Goal: Task Accomplishment & Management: Manage account settings

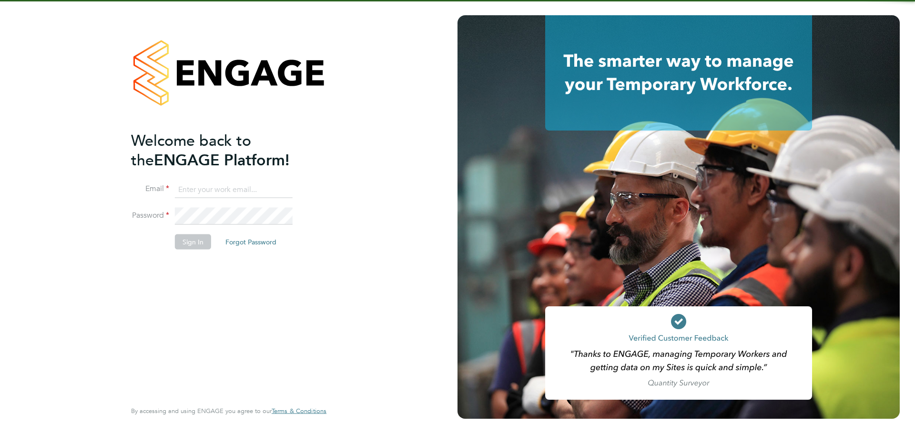
type input "[PERSON_NAME][EMAIL_ADDRESS][PERSON_NAME][DOMAIN_NAME]"
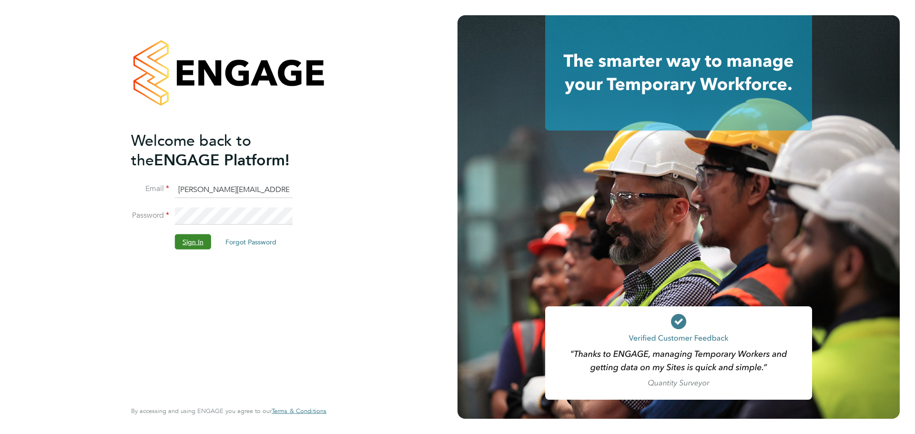
click at [183, 236] on button "Sign In" at bounding box center [193, 241] width 36 height 15
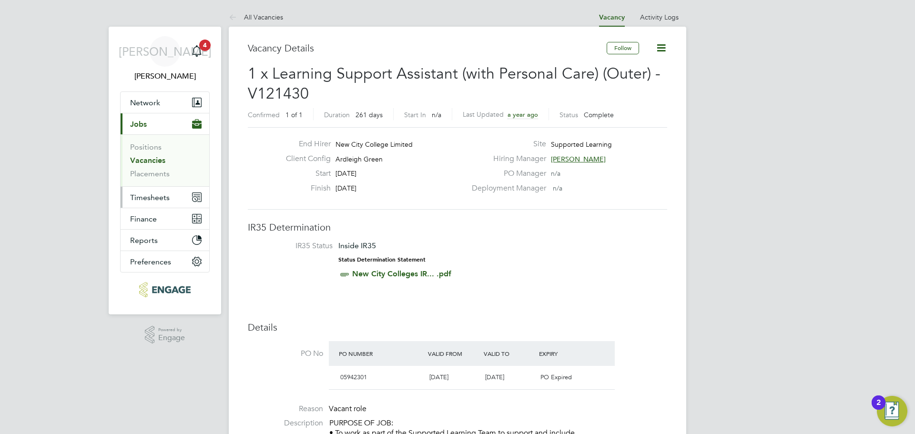
click at [149, 193] on span "Timesheets" at bounding box center [150, 197] width 40 height 9
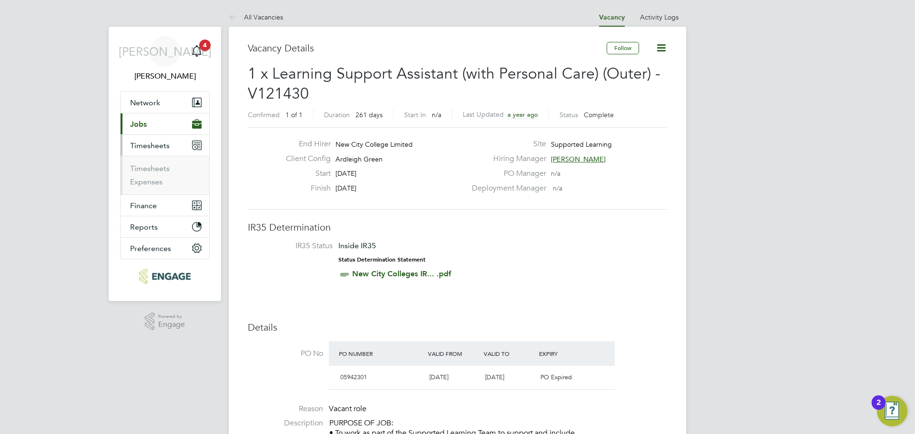
drag, startPoint x: 156, startPoint y: 125, endPoint x: 155, endPoint y: 118, distance: 6.7
click at [156, 124] on button "Current page: Jobs" at bounding box center [165, 123] width 89 height 21
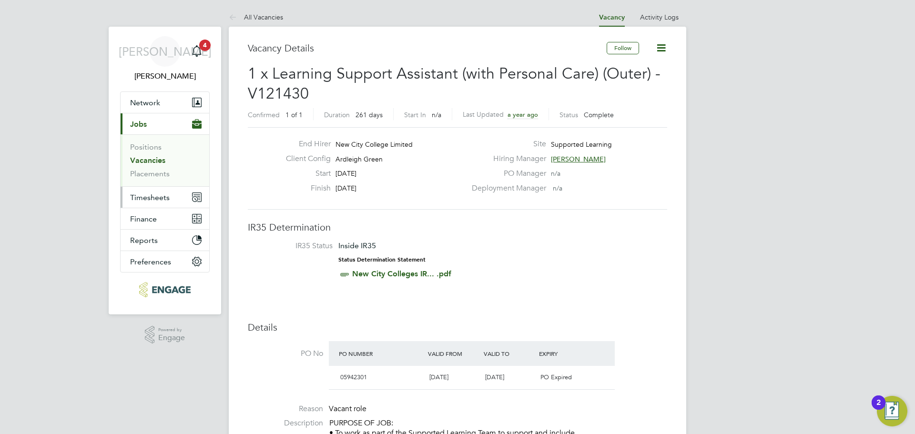
click at [151, 203] on button "Timesheets" at bounding box center [165, 197] width 89 height 21
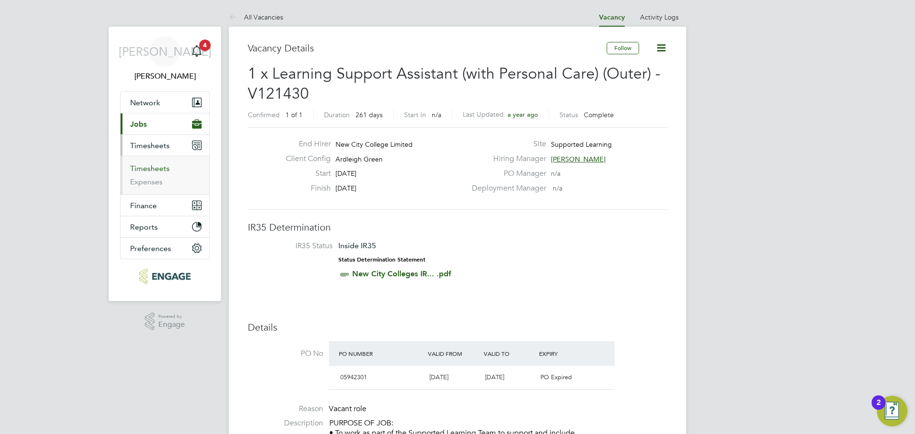
click at [151, 172] on link "Timesheets" at bounding box center [150, 168] width 40 height 9
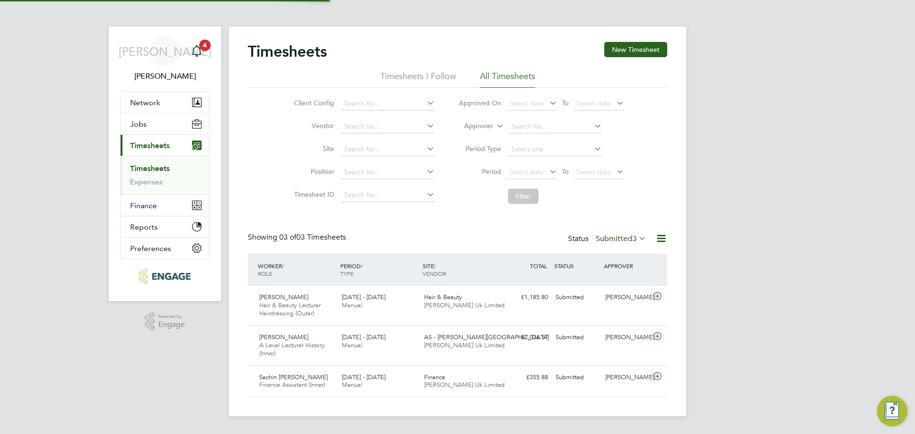
scroll to position [24, 83]
click at [298, 342] on span "A Level Lecturer History (Inner)" at bounding box center [291, 349] width 65 height 16
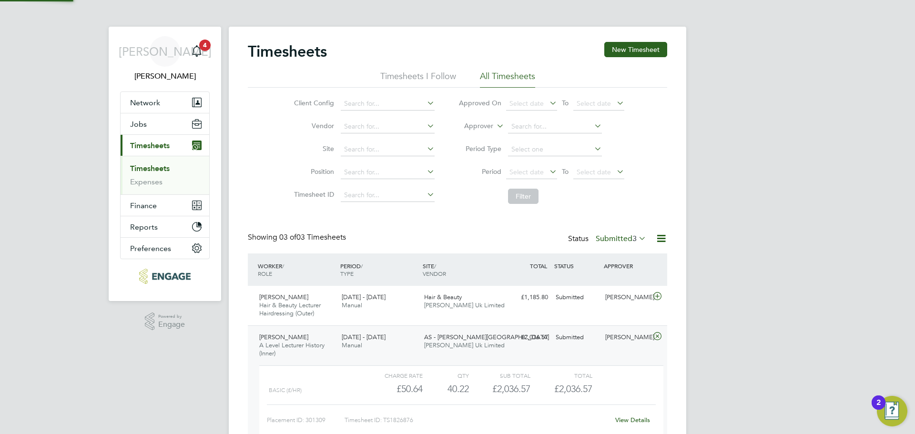
scroll to position [16, 93]
click at [636, 421] on link "View Details" at bounding box center [632, 420] width 35 height 8
click at [610, 240] on label "Submitted 3" at bounding box center [621, 239] width 51 height 10
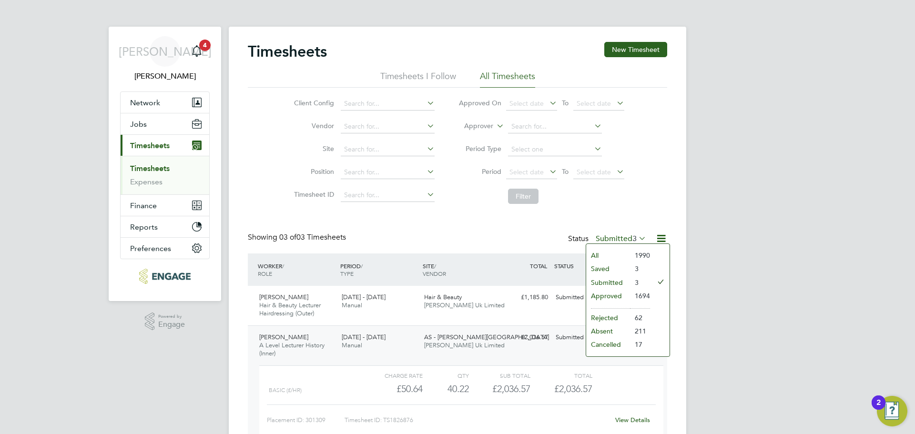
click at [609, 253] on li "All" at bounding box center [608, 255] width 44 height 13
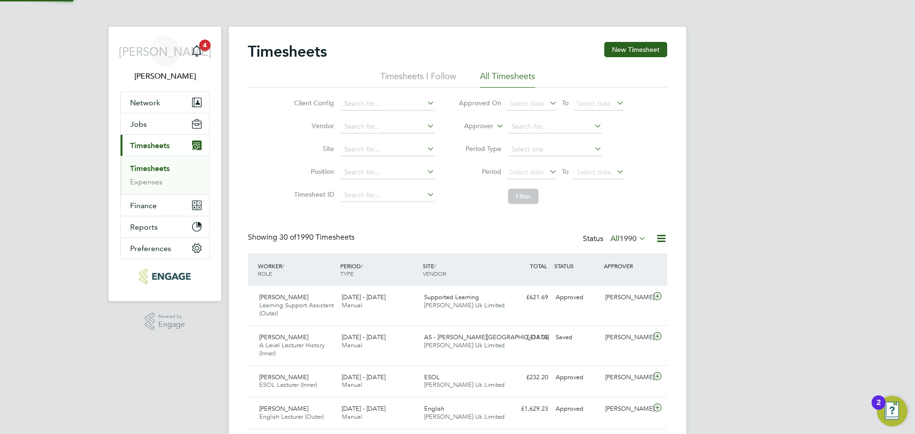
scroll to position [24, 83]
click at [548, 120] on input at bounding box center [555, 126] width 94 height 13
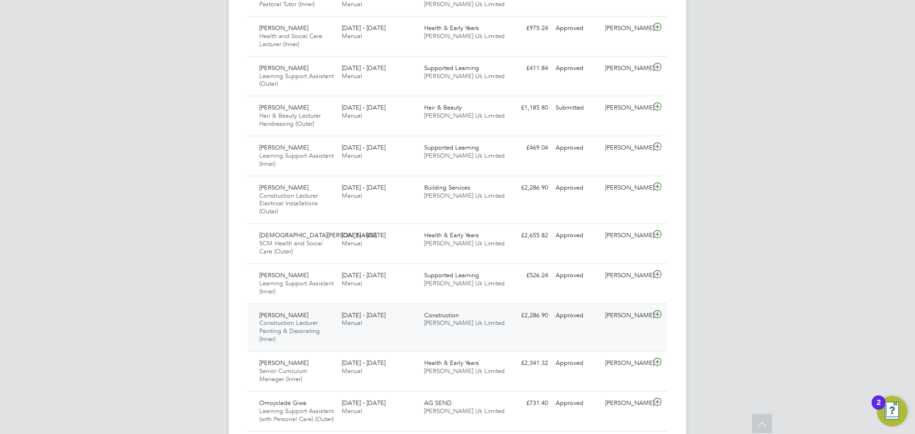
click at [344, 331] on div "22 - 28 Sep 2025 Manual" at bounding box center [379, 320] width 82 height 24
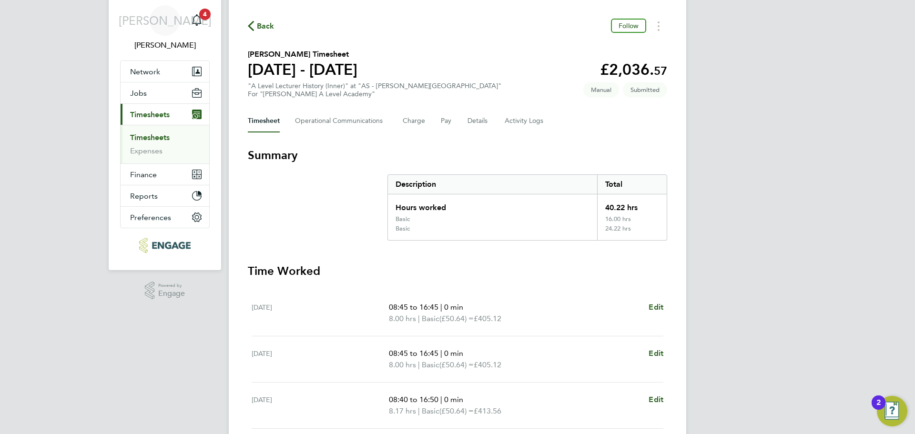
scroll to position [48, 0]
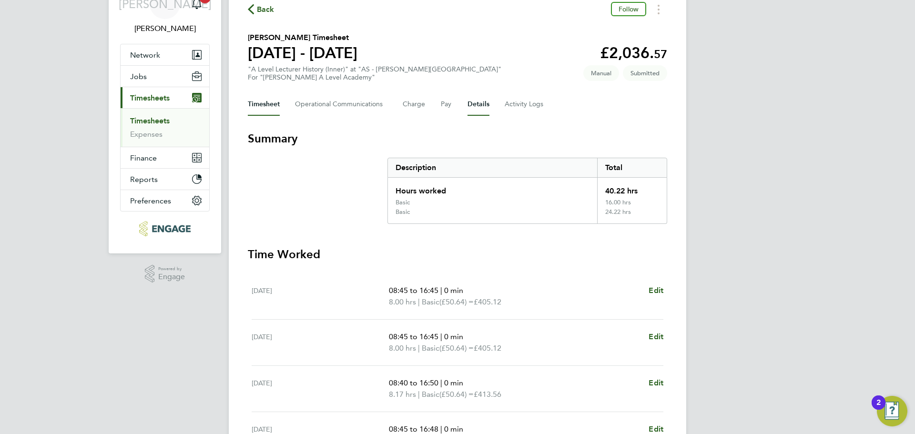
click at [485, 109] on button "Details" at bounding box center [479, 104] width 22 height 23
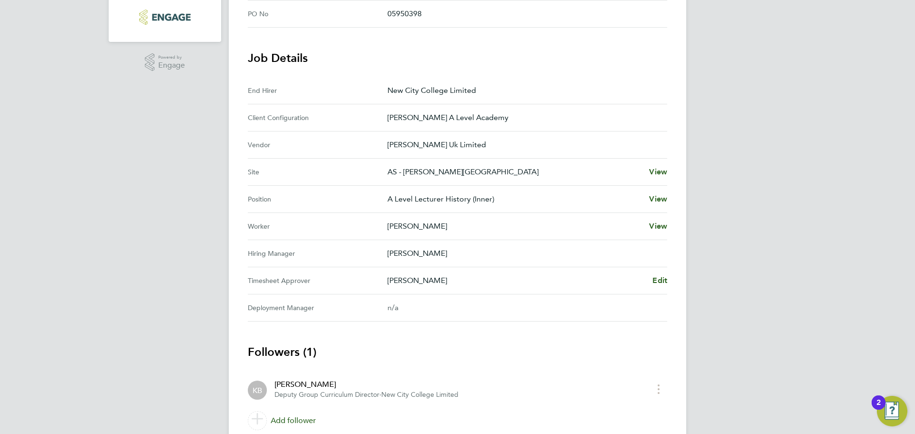
scroll to position [286, 0]
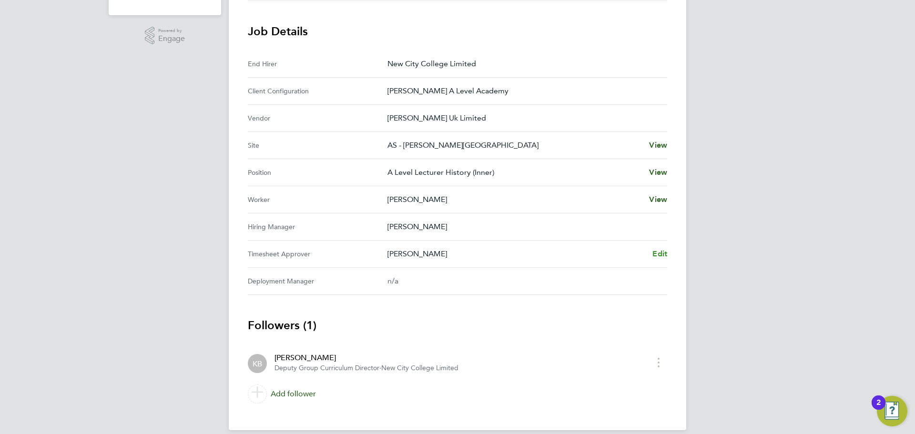
click at [662, 256] on span "Edit" at bounding box center [659, 253] width 15 height 9
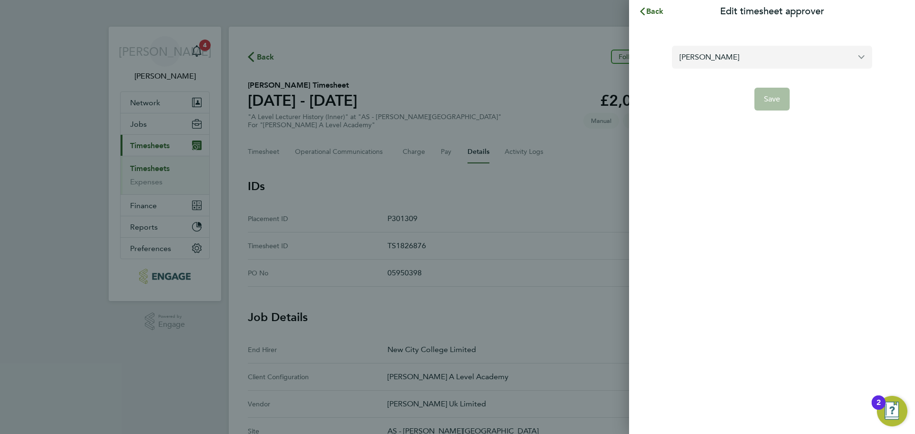
click at [757, 62] on input "[PERSON_NAME]" at bounding box center [772, 57] width 200 height 22
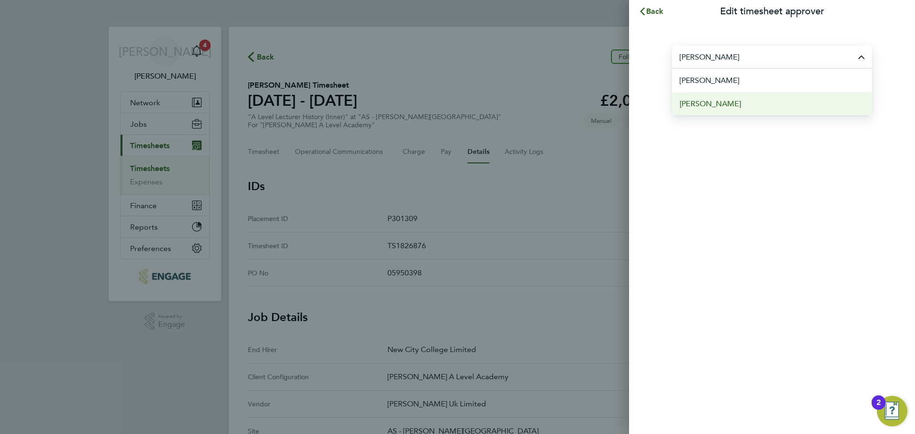
click at [715, 103] on span "[PERSON_NAME]" at bounding box center [710, 103] width 61 height 11
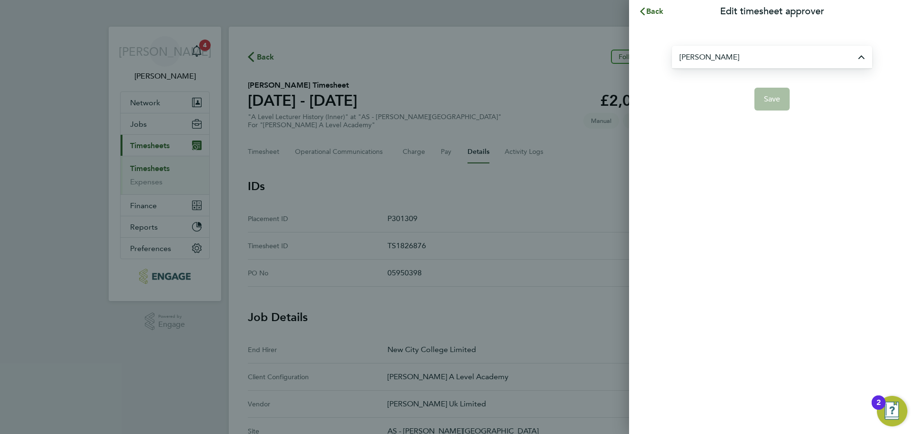
type input "[PERSON_NAME]"
type input "g"
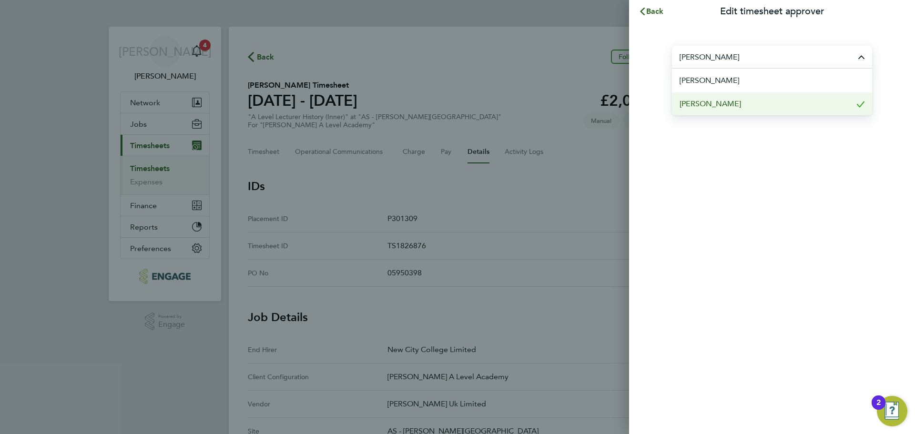
click at [720, 105] on span "[PERSON_NAME]" at bounding box center [710, 103] width 61 height 11
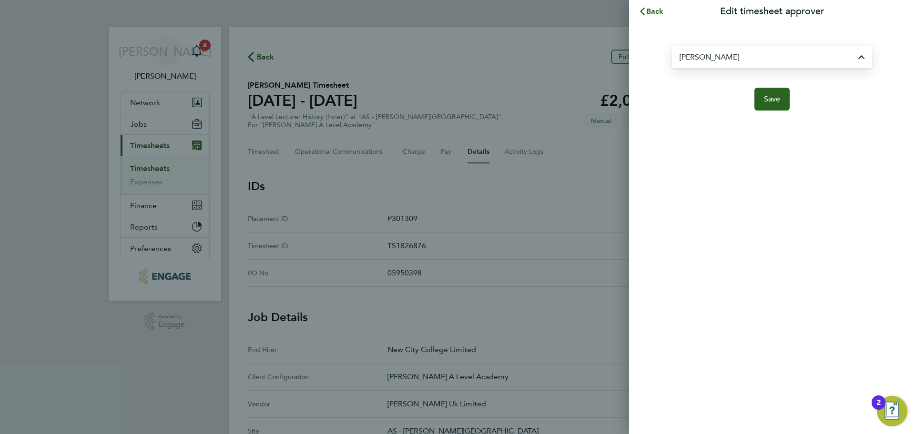
type input "[PERSON_NAME]"
click at [765, 101] on span "Save" at bounding box center [772, 99] width 17 height 10
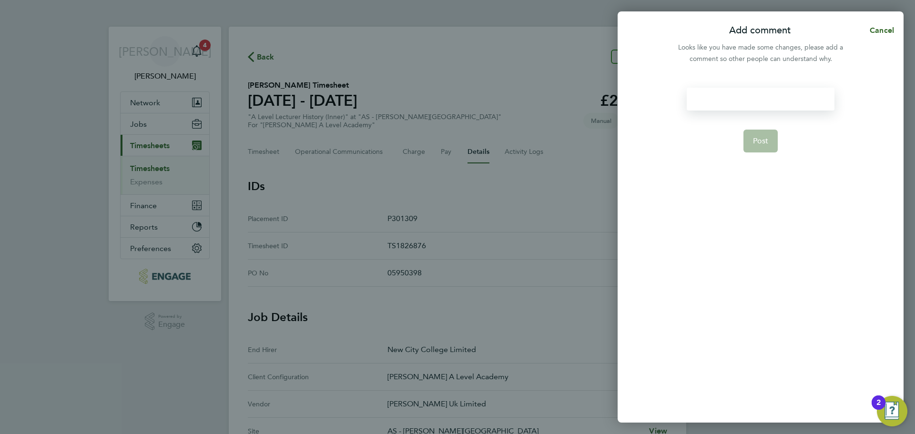
drag, startPoint x: 761, startPoint y: 107, endPoint x: 764, endPoint y: 102, distance: 6.2
click at [762, 108] on div at bounding box center [760, 99] width 147 height 23
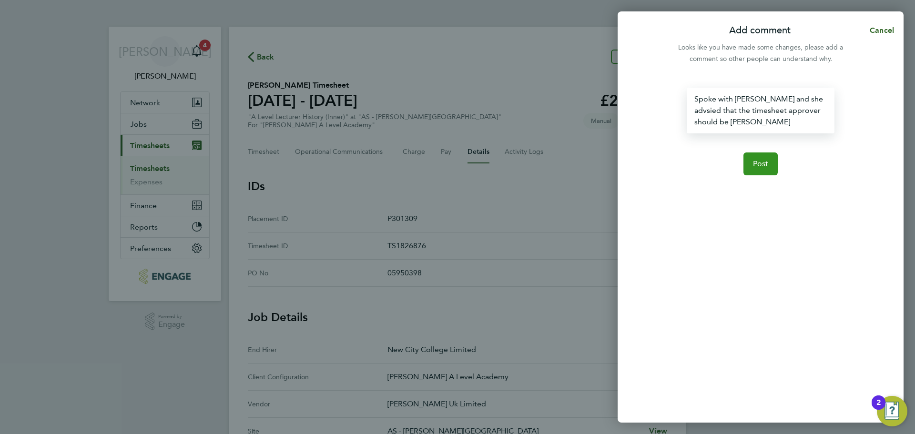
click at [753, 156] on button "Post" at bounding box center [760, 164] width 35 height 23
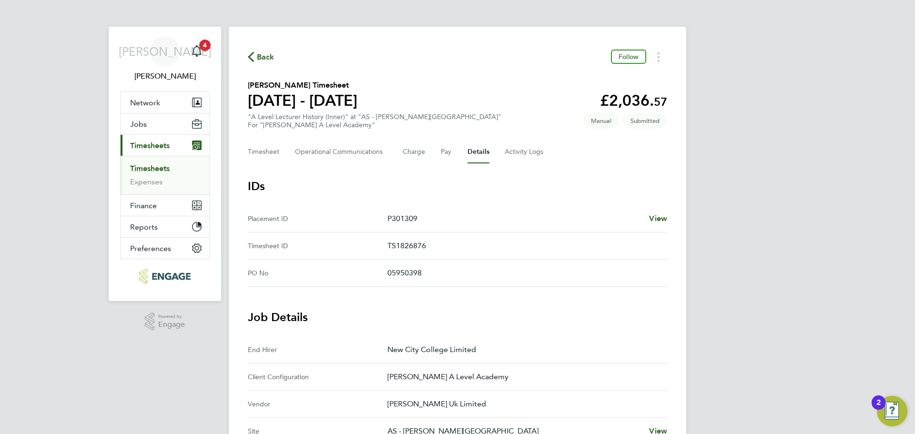
click at [158, 170] on link "Timesheets" at bounding box center [150, 168] width 40 height 9
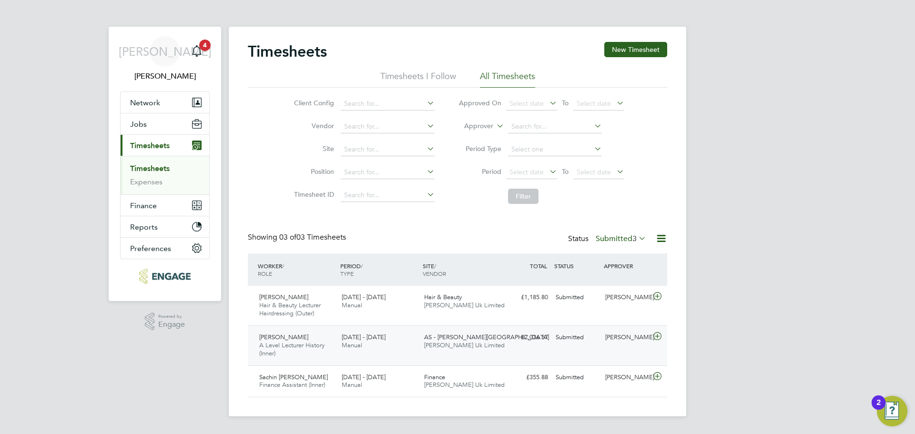
click at [570, 358] on div "Peter Desmond Felix A Level Lecturer History (Inner) 22 - 28 Sep 2025 22 - 28 S…" at bounding box center [457, 346] width 419 height 40
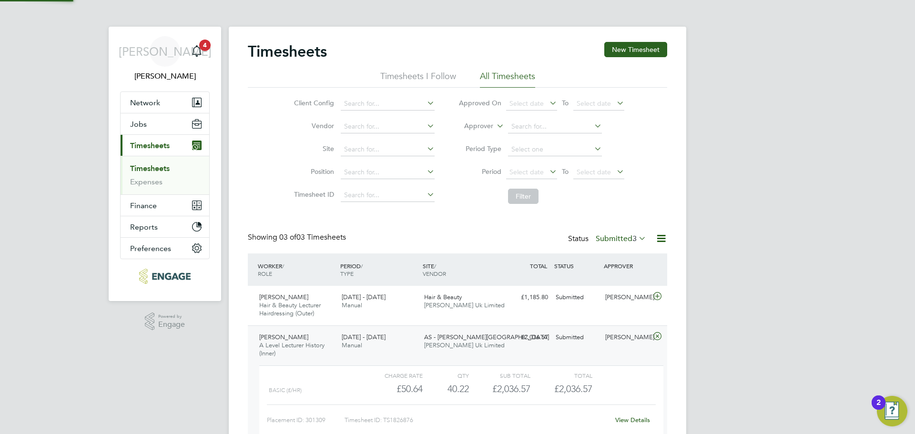
scroll to position [16, 93]
click at [620, 411] on div "Placement ID: 301309 Timesheet ID: TS1826876 View Details" at bounding box center [461, 416] width 389 height 23
click at [624, 419] on link "View Details" at bounding box center [632, 420] width 35 height 8
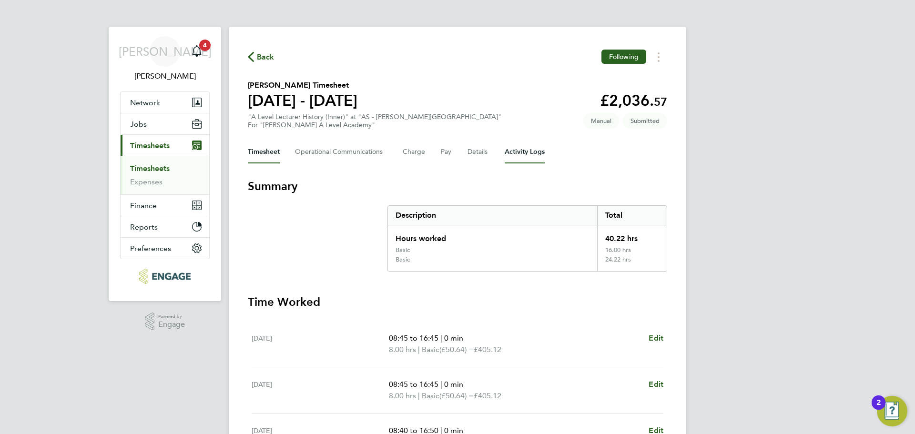
click at [525, 153] on Logs-tab "Activity Logs" at bounding box center [525, 152] width 40 height 23
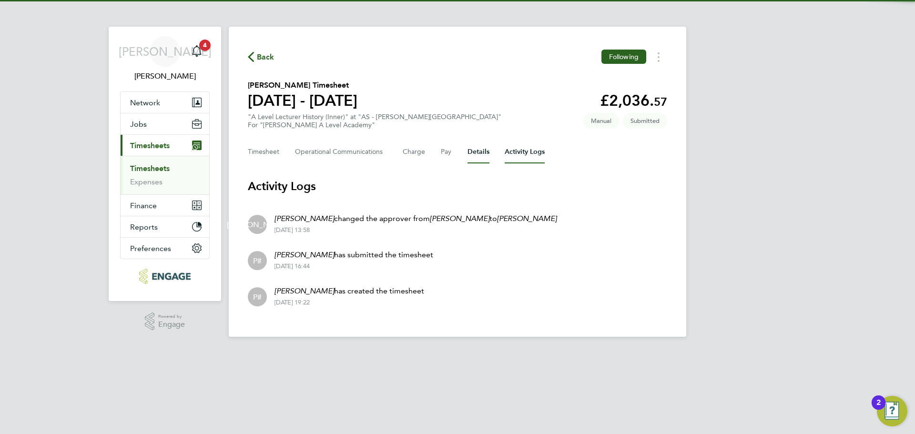
click at [472, 157] on button "Details" at bounding box center [479, 152] width 22 height 23
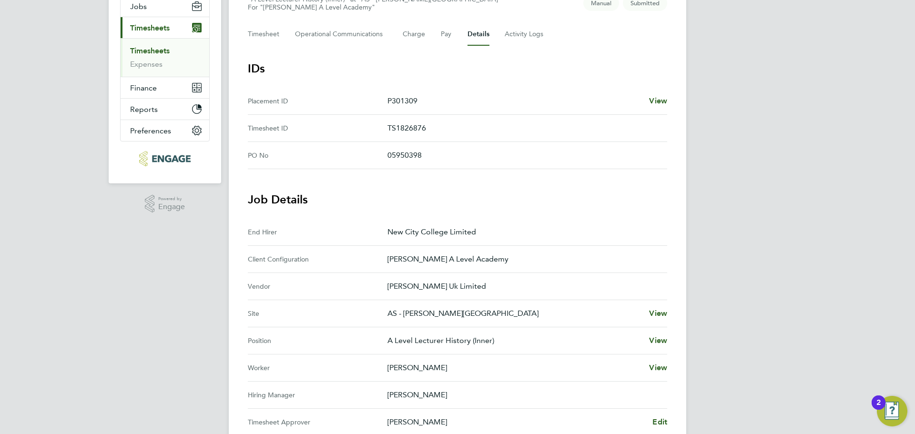
scroll to position [143, 0]
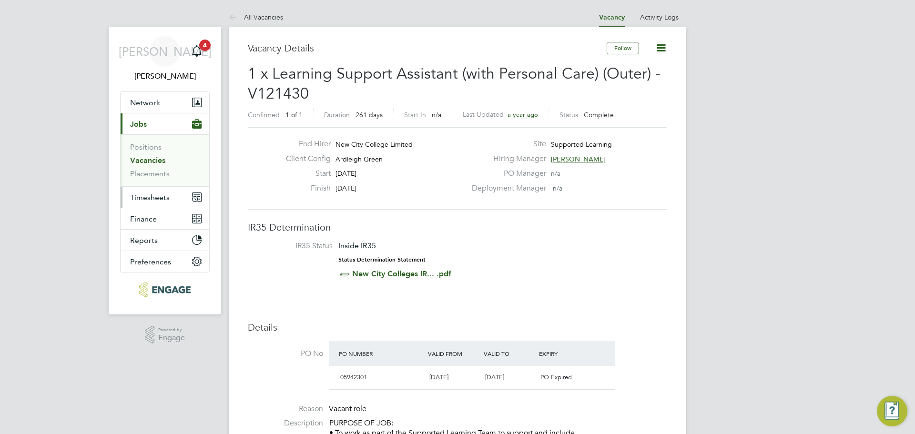
click at [135, 192] on button "Timesheets" at bounding box center [165, 197] width 89 height 21
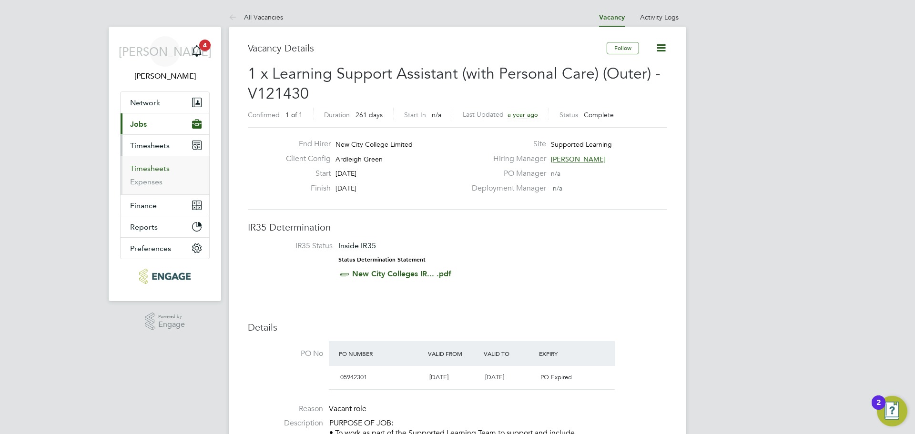
click at [145, 166] on link "Timesheets" at bounding box center [150, 168] width 40 height 9
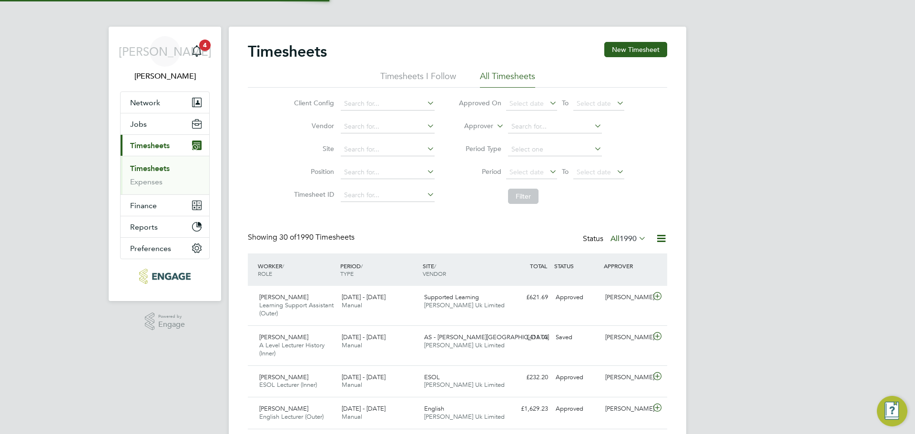
scroll to position [24, 83]
click at [622, 239] on span "1990" at bounding box center [628, 239] width 17 height 10
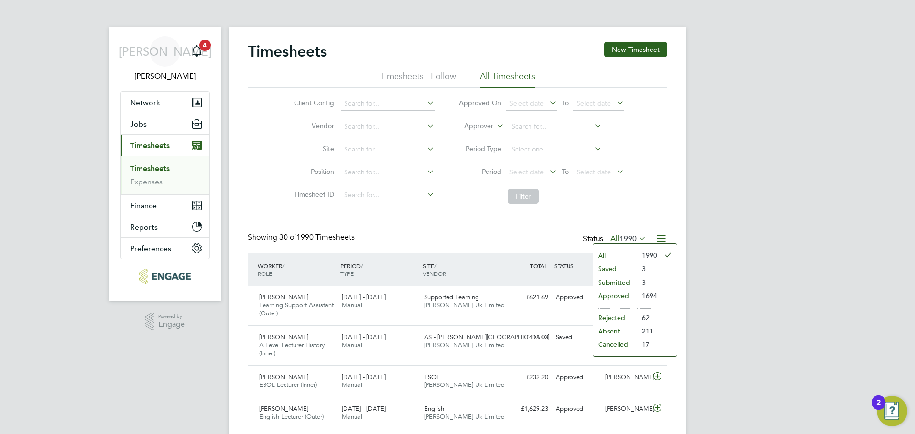
click at [627, 281] on li "Submitted" at bounding box center [615, 282] width 44 height 13
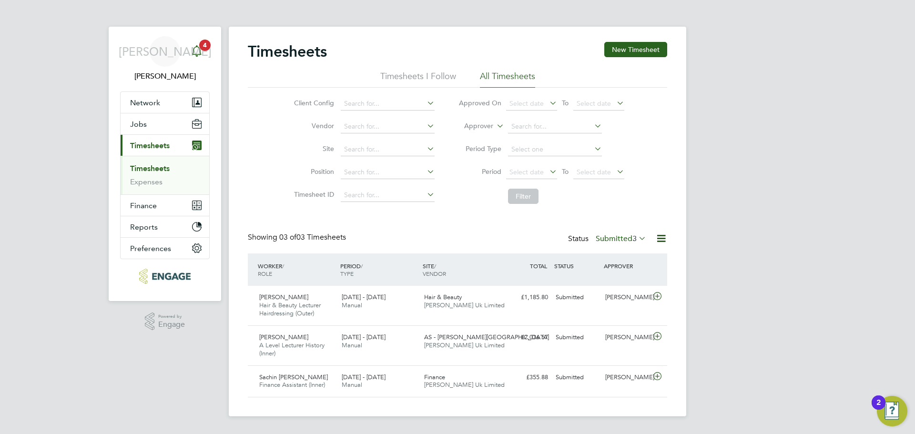
click at [206, 46] on span "4" at bounding box center [204, 45] width 11 height 11
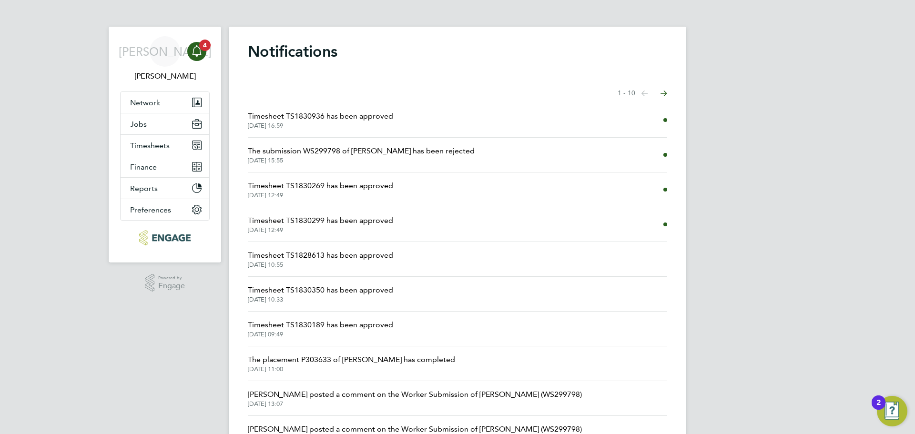
click at [441, 155] on span "The submission WS299798 of [PERSON_NAME] has been rejected" at bounding box center [361, 150] width 227 height 11
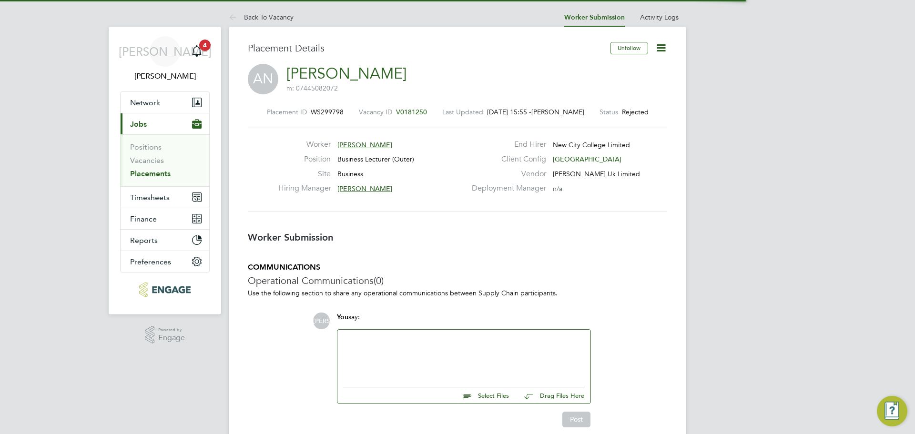
scroll to position [15, 188]
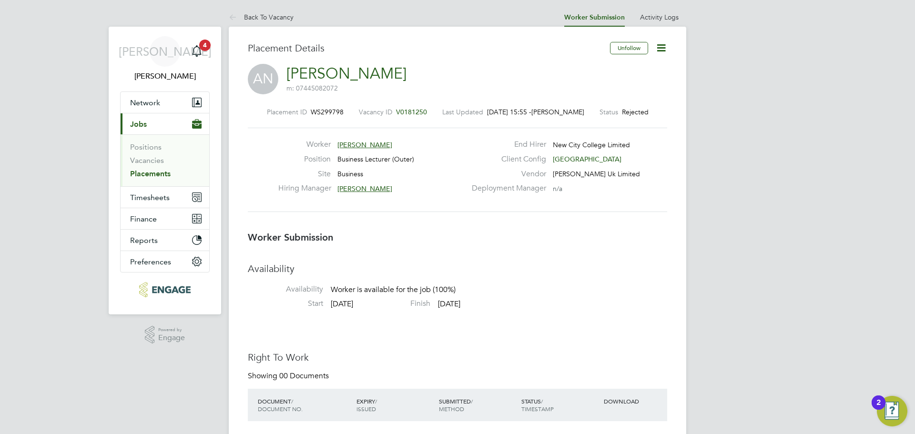
click at [410, 108] on span "V0181250" at bounding box center [411, 112] width 31 height 9
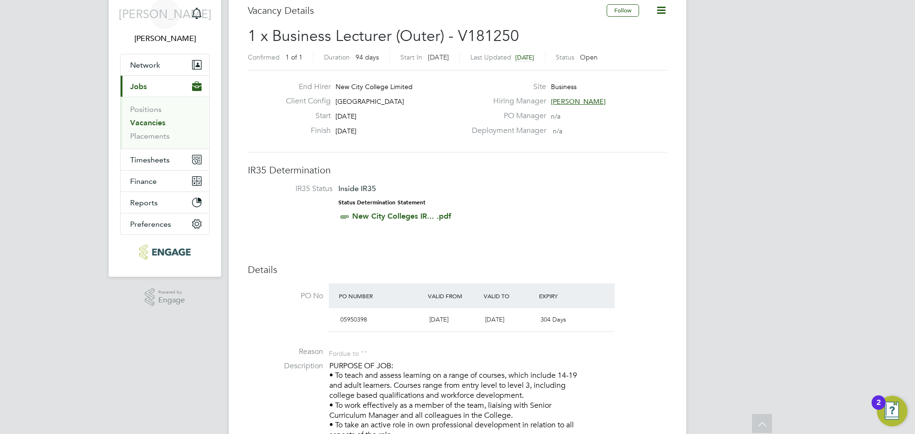
click at [155, 121] on link "Vacancies" at bounding box center [147, 122] width 35 height 9
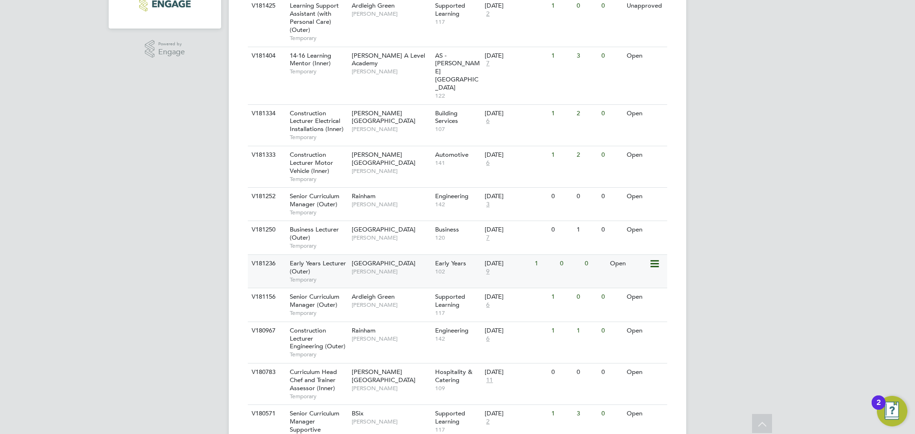
click at [327, 276] on span "Temporary" at bounding box center [318, 280] width 57 height 8
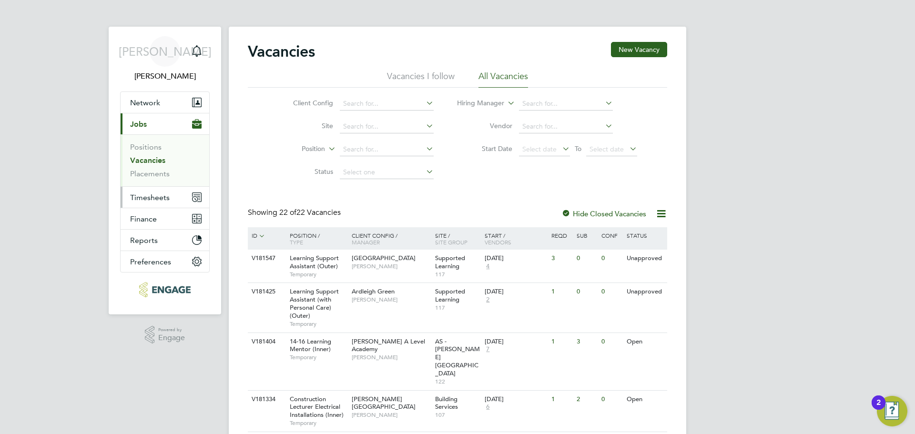
click at [159, 191] on button "Timesheets" at bounding box center [165, 197] width 89 height 21
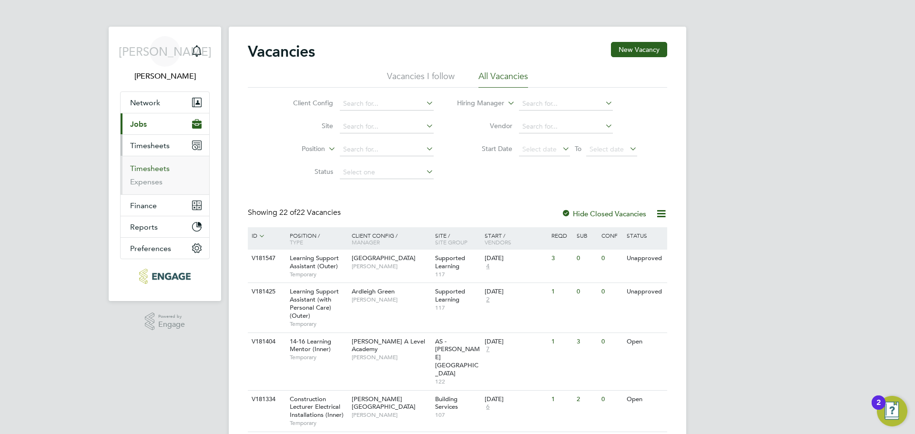
click at [163, 171] on link "Timesheets" at bounding box center [150, 168] width 40 height 9
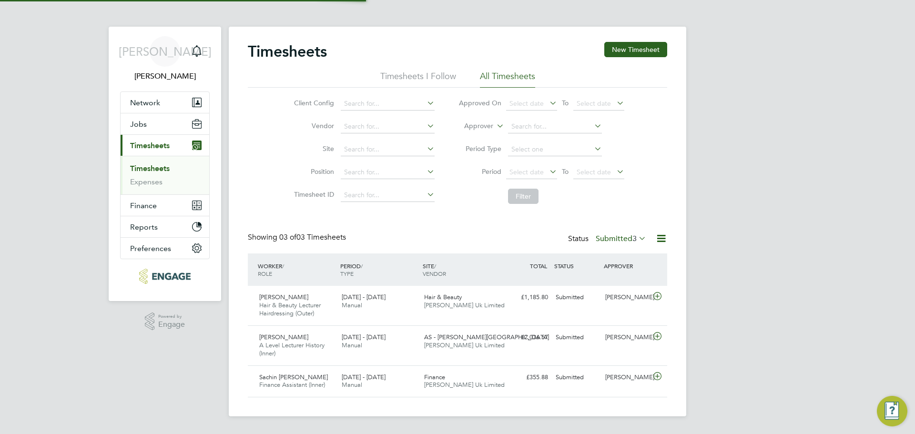
scroll to position [24, 83]
click at [647, 41] on div "Timesheets New Timesheet Timesheets I Follow All Timesheets Client Config Vendo…" at bounding box center [458, 222] width 458 height 390
click at [644, 47] on button "New Timesheet" at bounding box center [635, 49] width 63 height 15
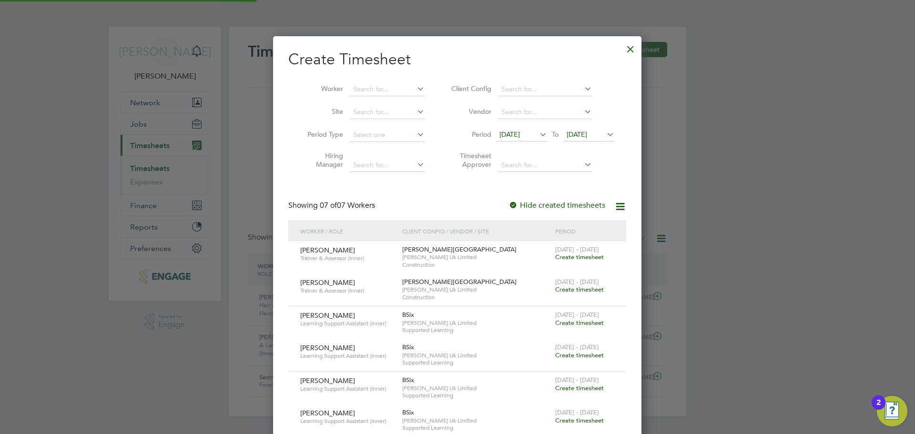
scroll to position [617, 369]
click at [538, 132] on icon at bounding box center [538, 134] width 0 height 13
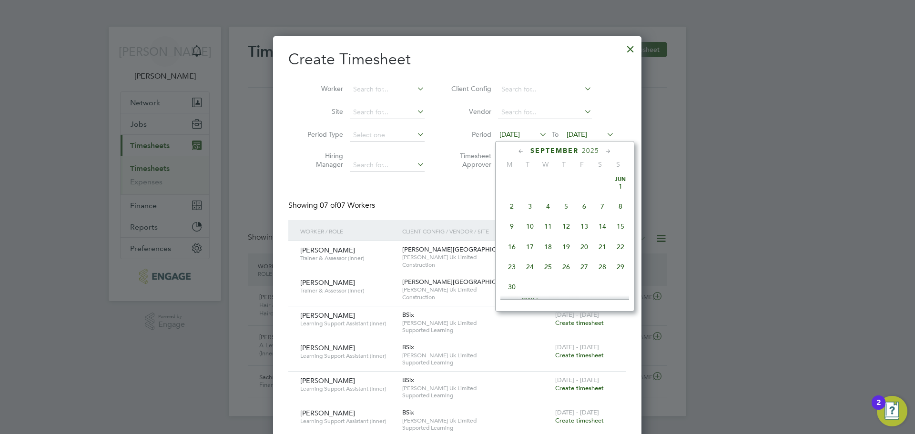
scroll to position [330, 0]
click at [505, 245] on span "22" at bounding box center [512, 239] width 18 height 18
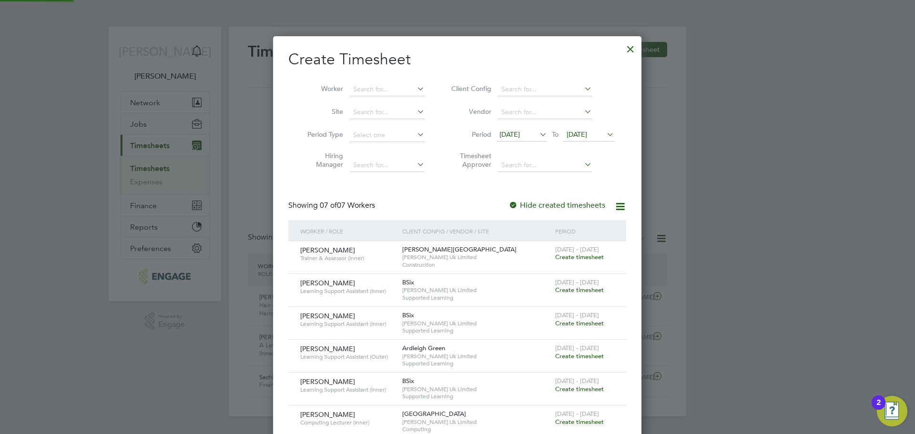
scroll to position [455, 369]
click at [587, 131] on span "[DATE]" at bounding box center [577, 134] width 20 height 9
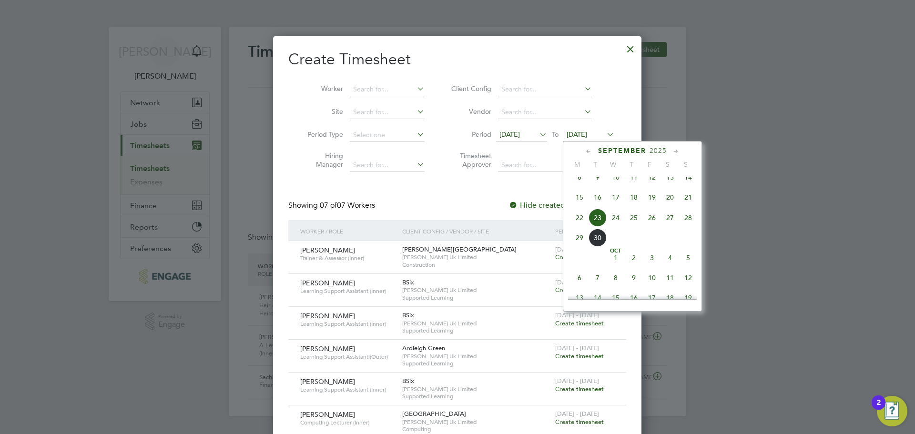
click at [692, 227] on span "28" at bounding box center [688, 218] width 18 height 18
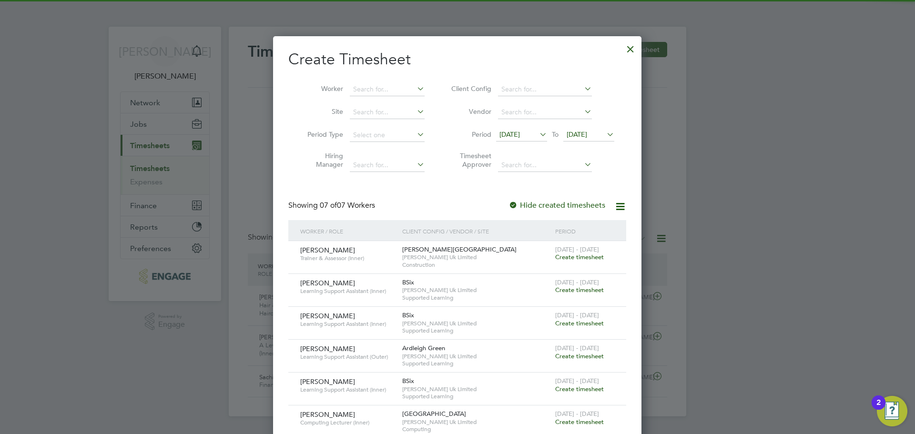
scroll to position [56, 0]
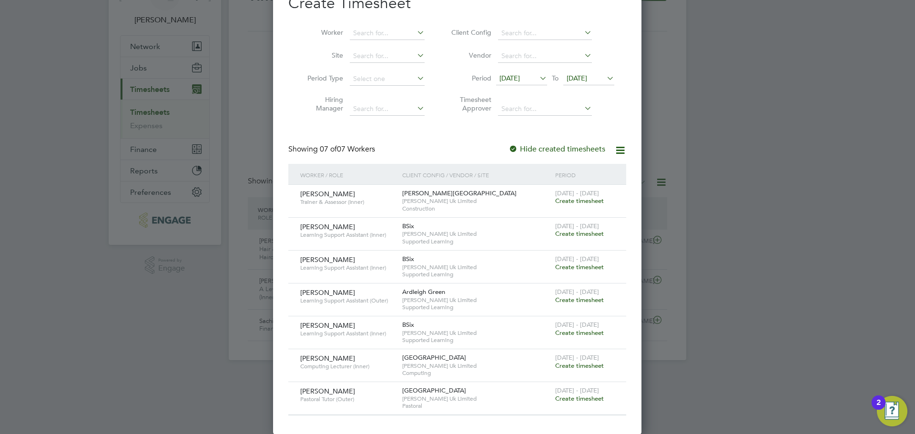
click at [592, 398] on span "Create timesheet" at bounding box center [579, 399] width 49 height 8
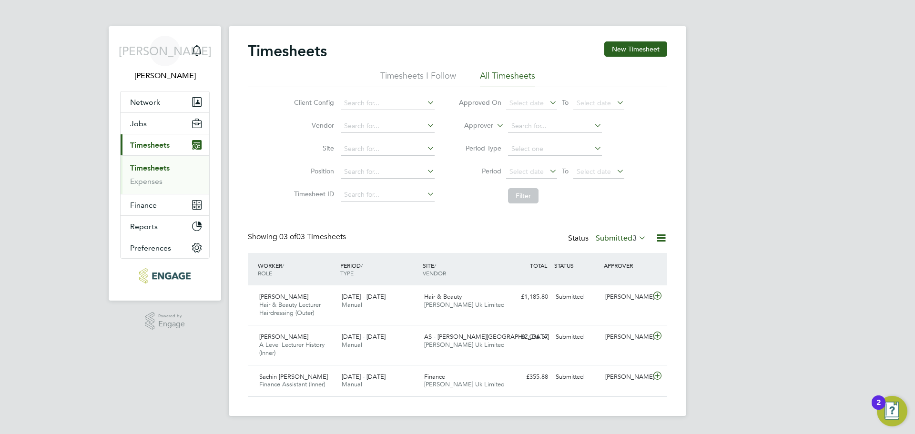
scroll to position [32, 83]
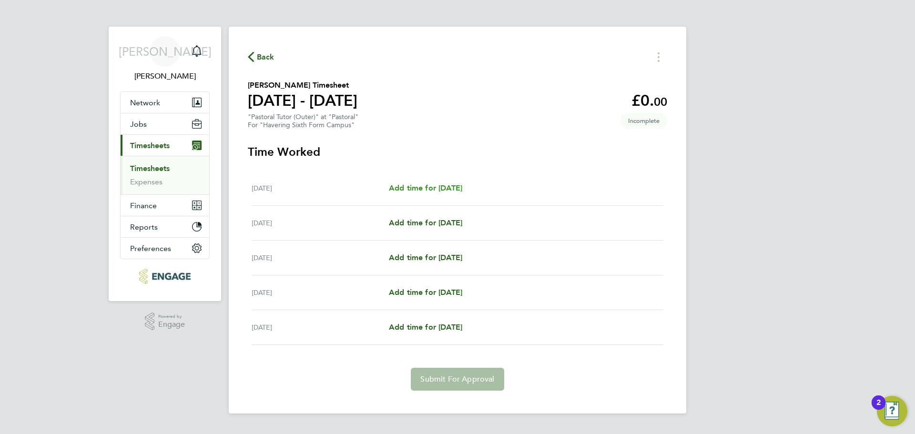
click at [443, 190] on span "Add time for [DATE]" at bounding box center [425, 187] width 73 height 9
select select "60"
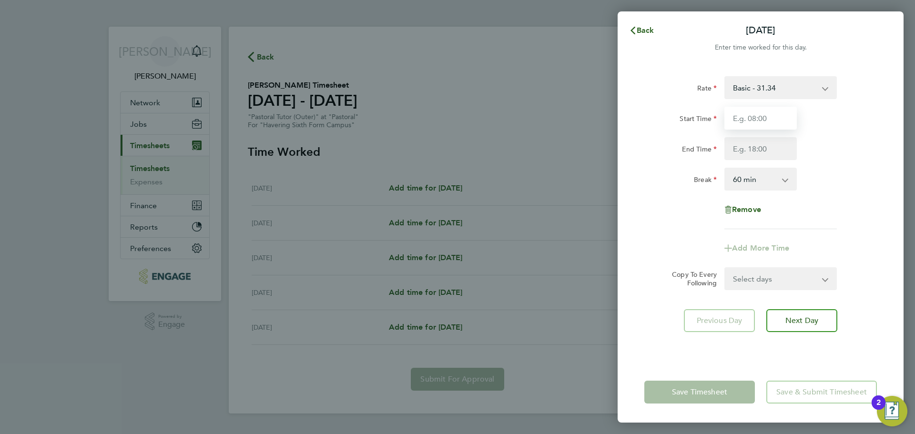
click at [756, 123] on input "Start Time" at bounding box center [760, 118] width 72 height 23
drag, startPoint x: 271, startPoint y: 258, endPoint x: 415, endPoint y: 255, distance: 143.5
click at [415, 255] on div "Back [DATE] Enter time worked for this day. Rate Basic - 31.34 Start Time End T…" at bounding box center [457, 217] width 915 height 434
drag, startPoint x: 285, startPoint y: 336, endPoint x: 534, endPoint y: 316, distance: 250.5
click at [504, 326] on div "Back [DATE] Enter time worked for this day. Rate Basic - 31.34 Start Time End T…" at bounding box center [457, 217] width 915 height 434
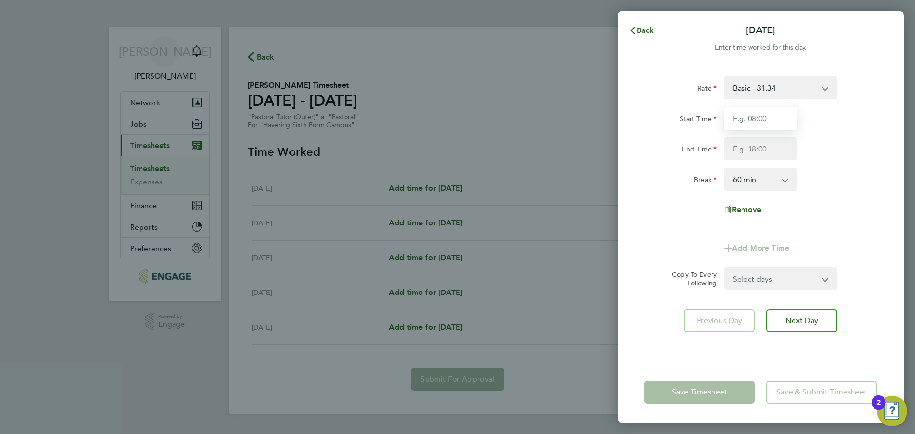
click at [753, 122] on input "Start Time" at bounding box center [760, 118] width 72 height 23
type input "09:00"
drag, startPoint x: 755, startPoint y: 144, endPoint x: 769, endPoint y: 152, distance: 15.8
click at [755, 144] on input "End Time" at bounding box center [760, 148] width 72 height 23
type input "17:00"
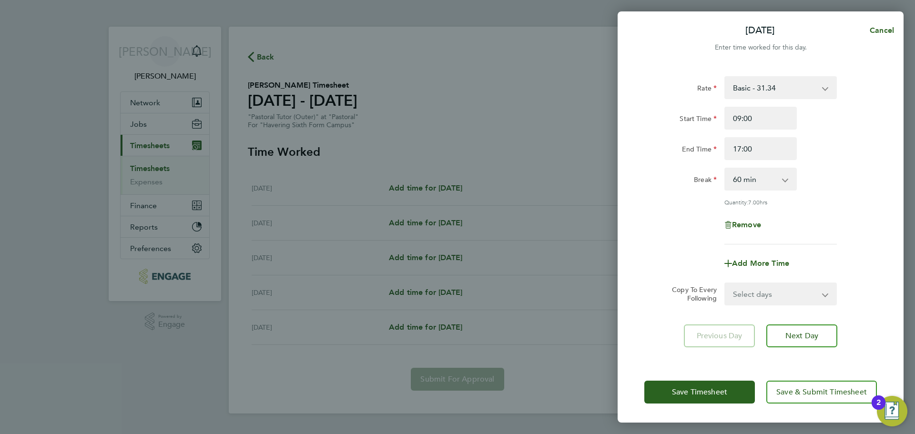
click at [829, 169] on div "Break 0 min 15 min 30 min 45 min 60 min 75 min 90 min" at bounding box center [761, 179] width 240 height 23
click at [788, 339] on span "Next Day" at bounding box center [801, 336] width 33 height 10
select select "60"
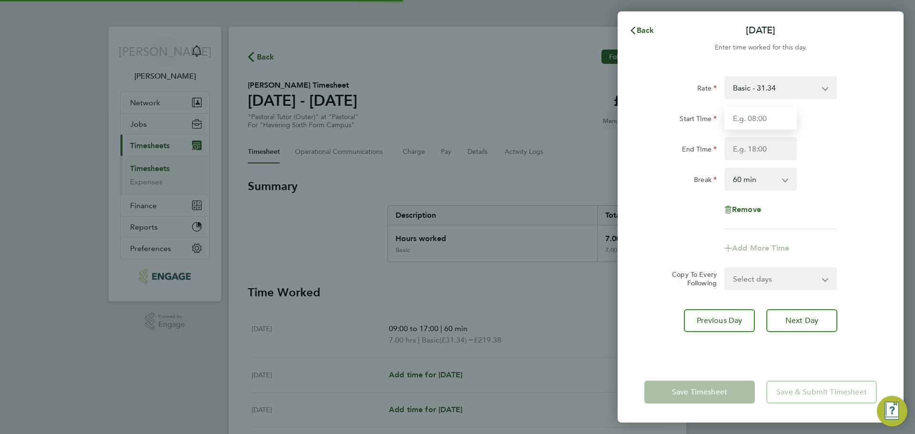
click at [750, 122] on input "Start Time" at bounding box center [760, 118] width 72 height 23
type input "09:00"
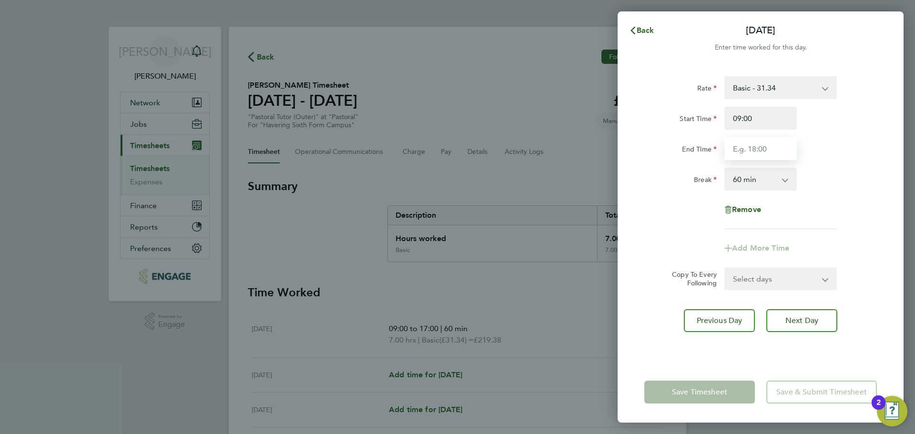
click at [752, 150] on input "End Time" at bounding box center [760, 148] width 72 height 23
type input "17:00"
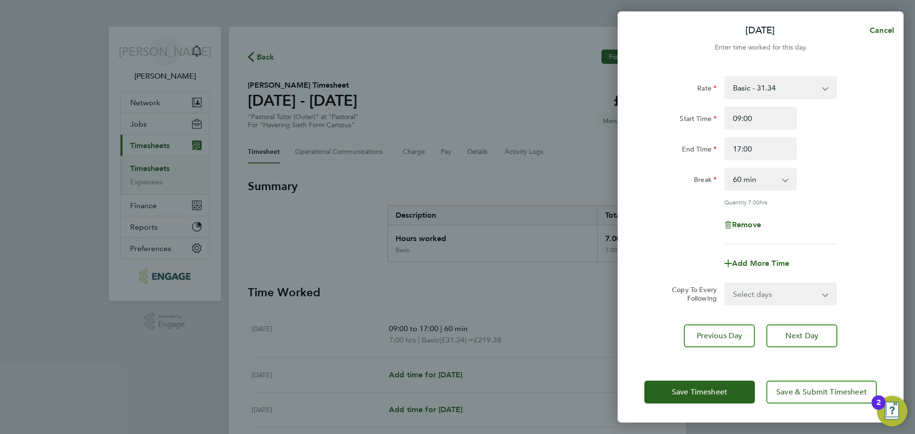
click at [836, 173] on div "Break 0 min 15 min 30 min 45 min 60 min 75 min 90 min" at bounding box center [761, 179] width 240 height 23
click at [803, 333] on span "Next Day" at bounding box center [801, 336] width 33 height 10
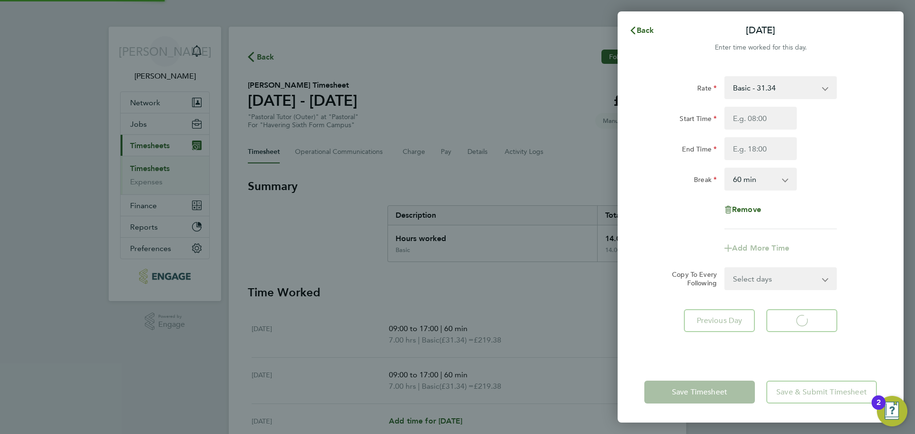
select select "60"
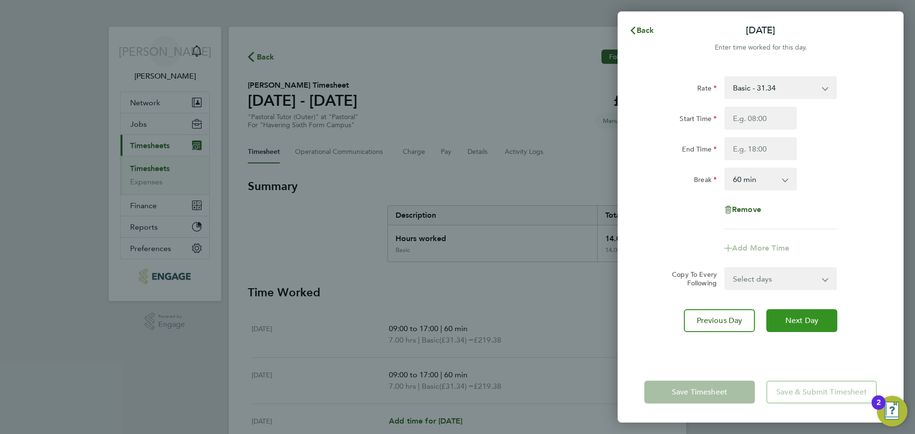
click at [806, 328] on button "Next Day" at bounding box center [801, 320] width 71 height 23
select select "60"
click at [768, 124] on input "Start Time" at bounding box center [760, 118] width 72 height 23
type input "09:00"
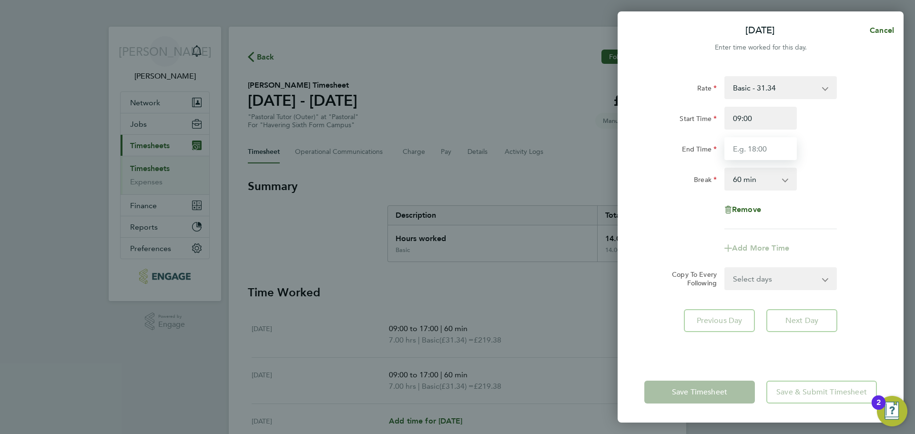
drag, startPoint x: 761, startPoint y: 149, endPoint x: 763, endPoint y: 160, distance: 10.9
click at [761, 149] on input "End Time" at bounding box center [760, 148] width 72 height 23
type input "17:00"
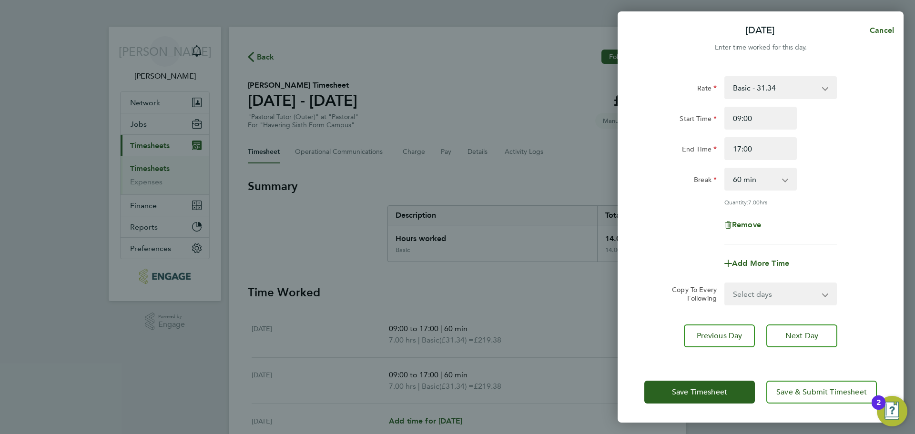
drag, startPoint x: 860, startPoint y: 196, endPoint x: 855, endPoint y: 197, distance: 4.9
click at [857, 196] on div "Rate Basic - 31.34 Start Time 09:00 End Time 17:00 Break 0 min 15 min 30 min 45…" at bounding box center [760, 160] width 233 height 168
click at [819, 391] on span "Save & Submit Timesheet" at bounding box center [821, 392] width 91 height 10
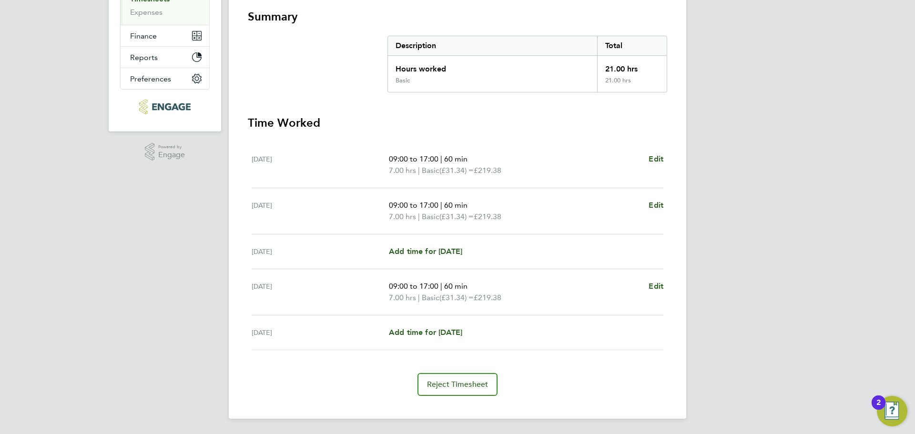
drag, startPoint x: 482, startPoint y: 304, endPoint x: 504, endPoint y: 302, distance: 22.1
click at [504, 304] on section "Time Worked [DATE] 09:00 to 17:00 | 60 min 7.00 hrs | Basic (£31.34) = £219.38 …" at bounding box center [457, 255] width 419 height 281
click at [690, 364] on div "JA [PERSON_NAME] Notifications Applications: Network Team Members Businesses Si…" at bounding box center [457, 132] width 915 height 604
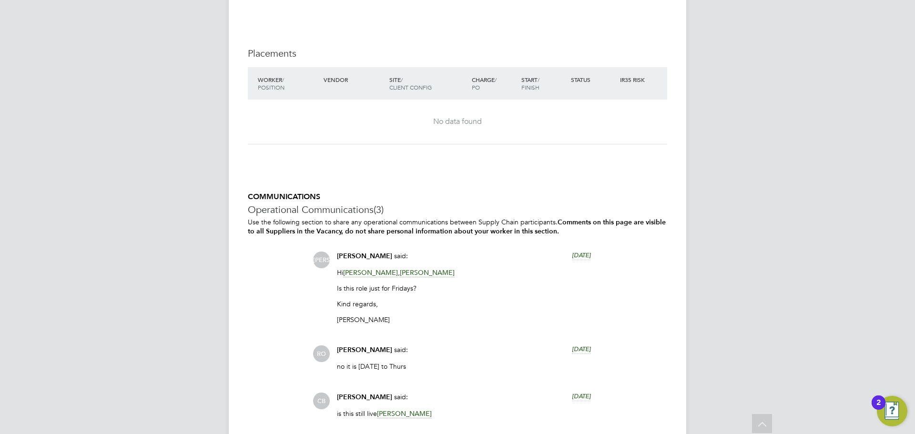
scroll to position [1949, 0]
